Goal: Task Accomplishment & Management: Use online tool/utility

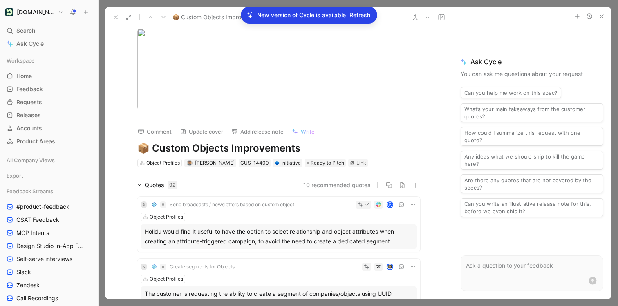
click at [27, 12] on h1 "[DOMAIN_NAME]" at bounding box center [36, 12] width 38 height 7
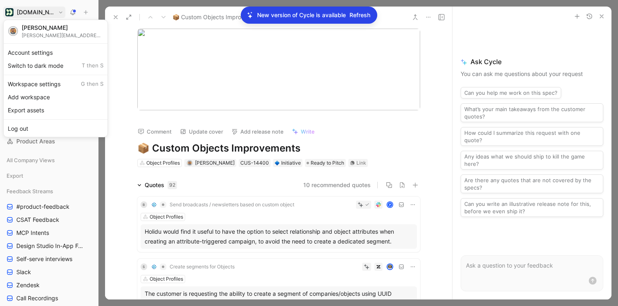
click at [74, 10] on div at bounding box center [309, 153] width 618 height 306
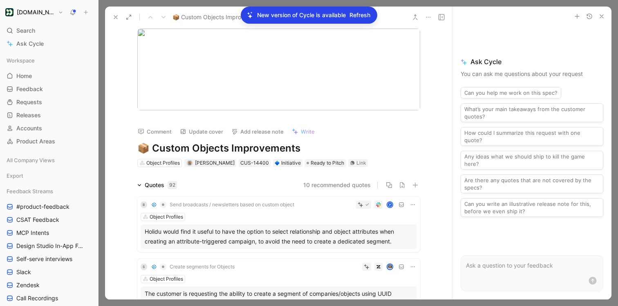
click at [73, 12] on icon at bounding box center [72, 12] width 7 height 7
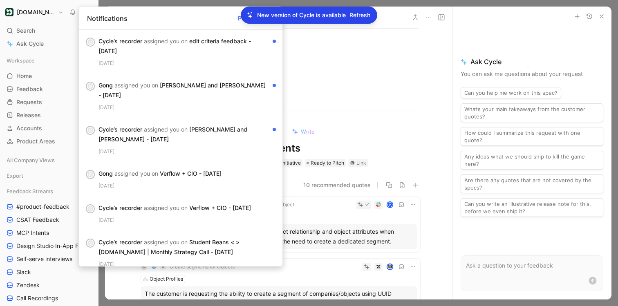
click at [19, 12] on h1 "[DOMAIN_NAME]" at bounding box center [36, 12] width 38 height 7
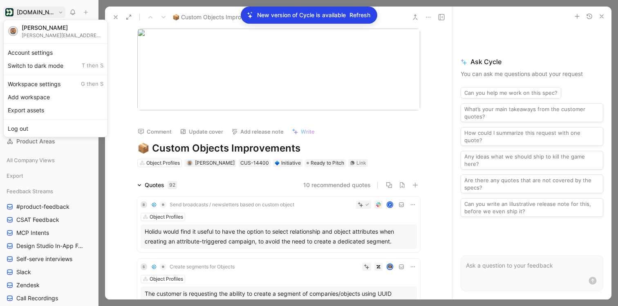
click at [19, 12] on div at bounding box center [309, 153] width 618 height 306
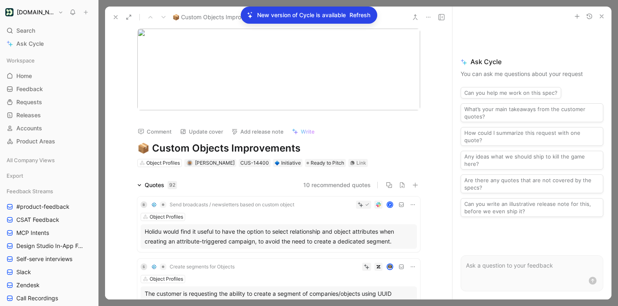
click at [355, 17] on span "Refresh" at bounding box center [359, 15] width 21 height 10
